Goal: Task Accomplishment & Management: Complete application form

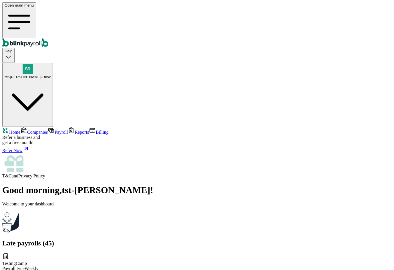
click at [354, 17] on div "Open main menu Help tst-Jack tst-Blink" at bounding box center [196, 64] width 389 height 125
click at [51, 75] on span "tst-Jack tst-Blink" at bounding box center [28, 77] width 46 height 4
click at [37, 130] on span "Companies" at bounding box center [37, 132] width 21 height 5
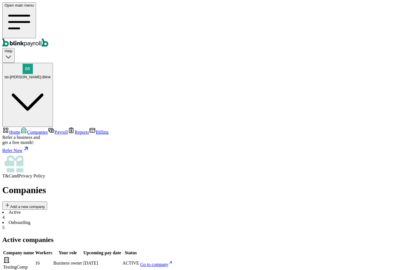
click at [45, 204] on span "Add a new company" at bounding box center [27, 206] width 35 height 4
click at [51, 75] on span "tst-Jack tst-Blink" at bounding box center [28, 77] width 46 height 4
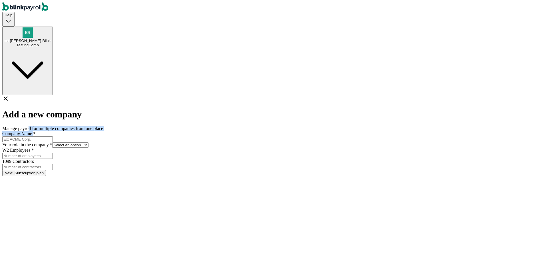
drag, startPoint x: 251, startPoint y: 46, endPoint x: 248, endPoint y: 55, distance: 9.7
click at [250, 95] on div "Add a new company Manage payroll for multiple companies from one place Company …" at bounding box center [274, 135] width 544 height 81
click at [53, 136] on input "Company Name *" at bounding box center [27, 139] width 51 height 6
type input "test"
click at [89, 142] on select "Select an option Business owner HR CPA / Accountant Other" at bounding box center [70, 144] width 36 height 5
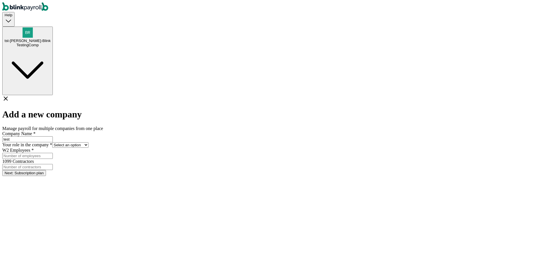
select select "owner"
click at [89, 142] on select "Select an option Business owner HR CPA / Accountant Other" at bounding box center [70, 144] width 36 height 5
click at [53, 153] on input "W2 Employees *" at bounding box center [27, 156] width 51 height 6
type input "1"
click at [298, 134] on form "Company Name * test Your role in the company * Select an option Business owner …" at bounding box center [274, 153] width 544 height 45
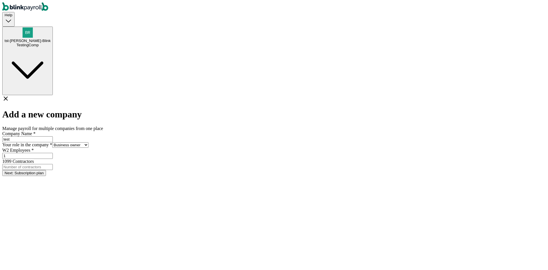
click at [53, 164] on input "1099 Contractors" at bounding box center [27, 167] width 51 height 6
type input "1"
click at [46, 170] on button "Next: Subscription plan" at bounding box center [24, 173] width 44 height 6
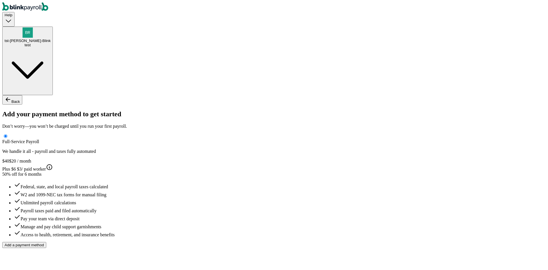
type input "test"
